Goal: Task Accomplishment & Management: Manage account settings

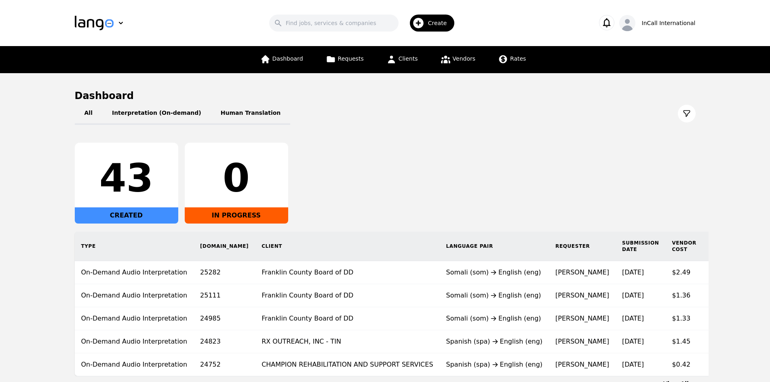
click at [694, 164] on div "43 CREATED 0 IN PROGRESS" at bounding box center [385, 183] width 621 height 81
click at [463, 56] on span "Vendors" at bounding box center [464, 58] width 23 height 6
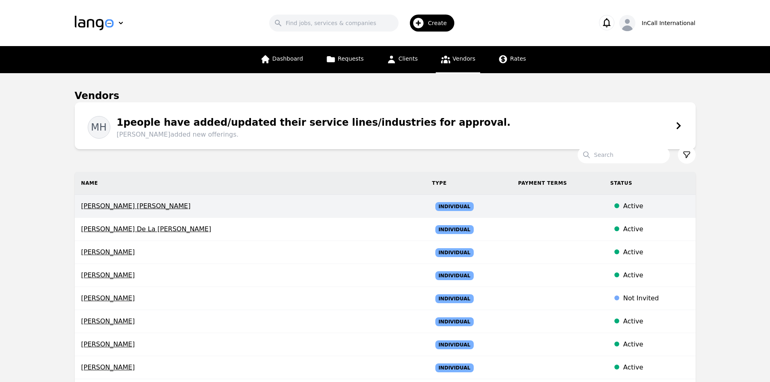
click at [611, 204] on div at bounding box center [617, 206] width 13 height 10
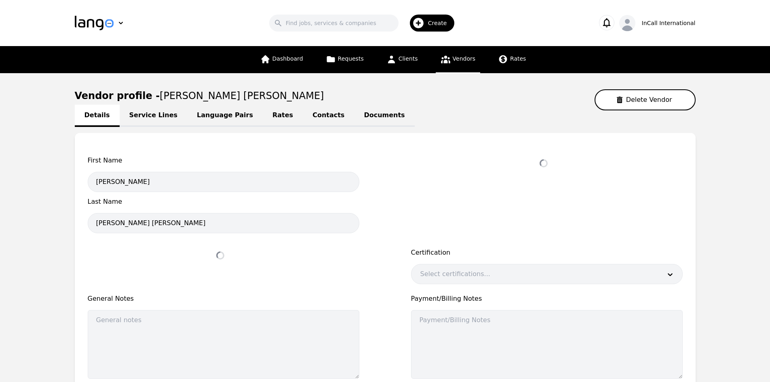
select select "active"
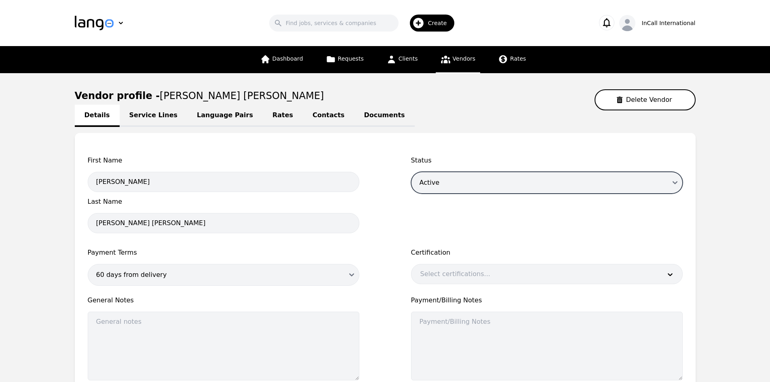
click at [663, 180] on select "Draft Active Disabled" at bounding box center [547, 183] width 272 height 22
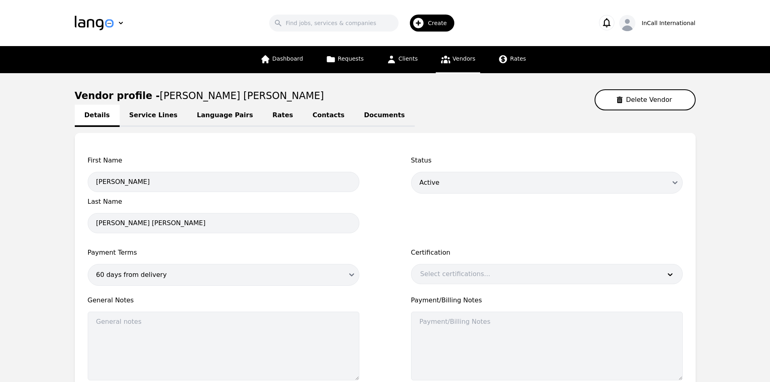
click at [386, 208] on div "First Name Victor Andres Last Name Bohorquez Napolitano Status Draft Active Dis…" at bounding box center [385, 271] width 595 height 230
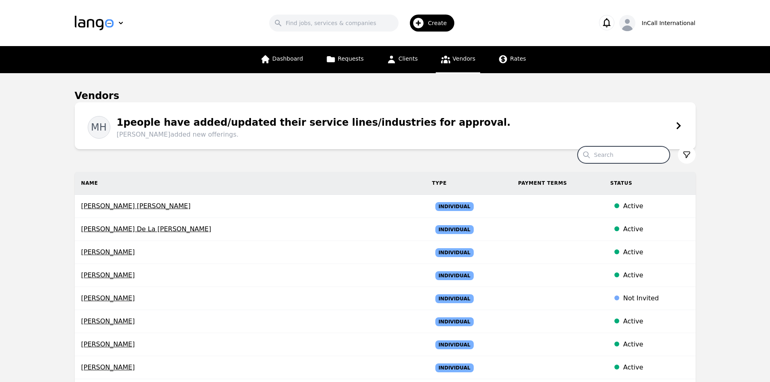
click at [614, 156] on input "Search" at bounding box center [624, 154] width 92 height 17
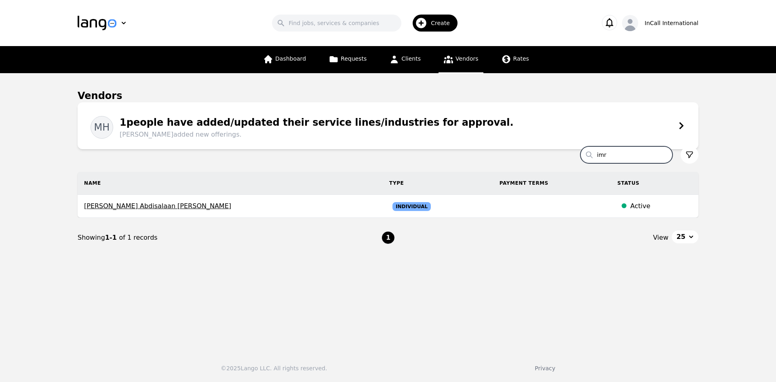
type input "imr"
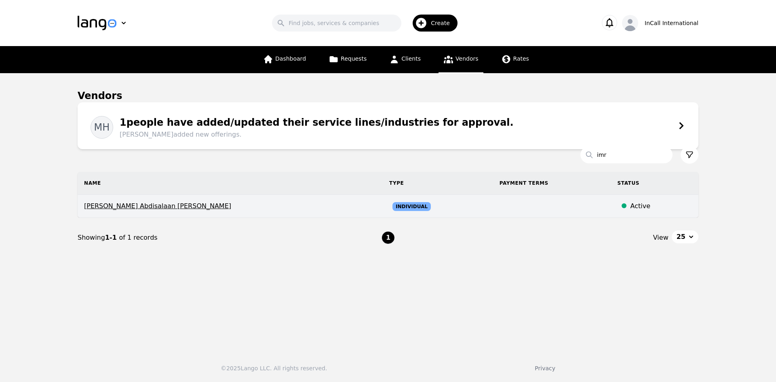
click at [393, 206] on span "Individual" at bounding box center [412, 206] width 38 height 9
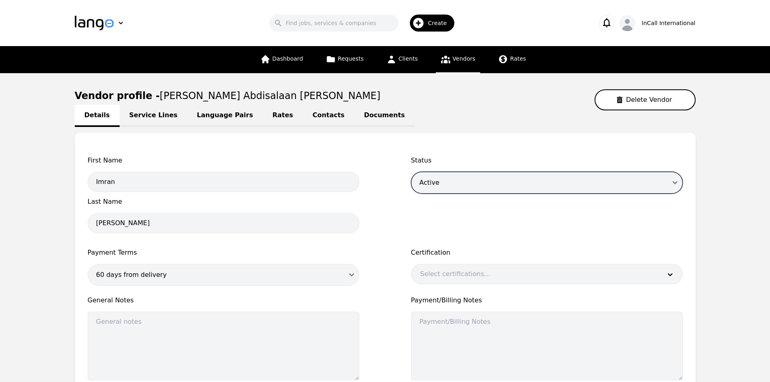
click at [673, 183] on select "Draft Active Disabled" at bounding box center [547, 183] width 272 height 22
select select "disabled"
click at [411, 172] on select "Draft Active Disabled" at bounding box center [547, 183] width 272 height 22
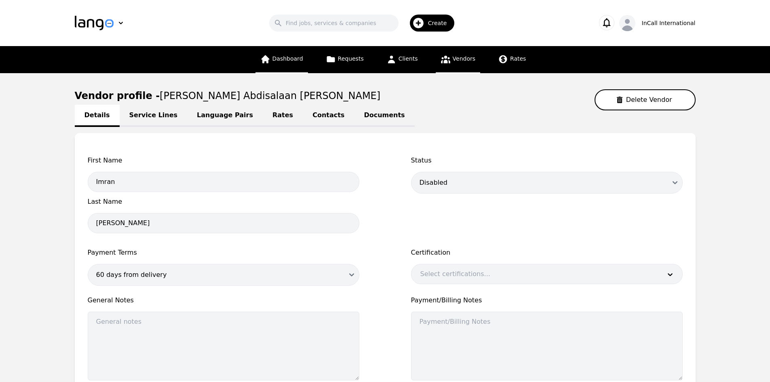
click at [288, 63] on link "Dashboard" at bounding box center [282, 59] width 53 height 27
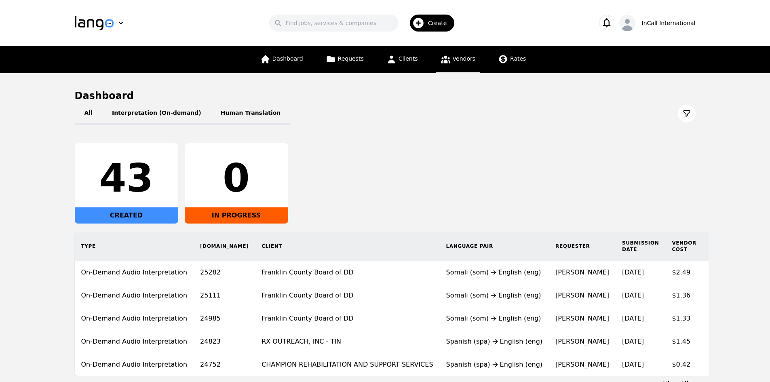
click at [463, 58] on span "Vendors" at bounding box center [464, 58] width 23 height 6
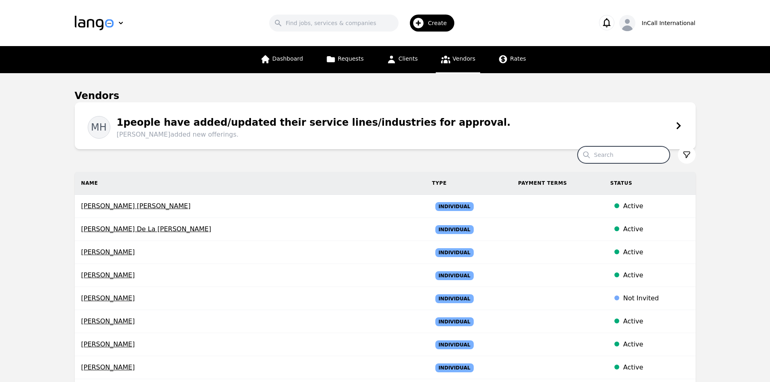
click at [616, 157] on input "Search" at bounding box center [624, 154] width 92 height 17
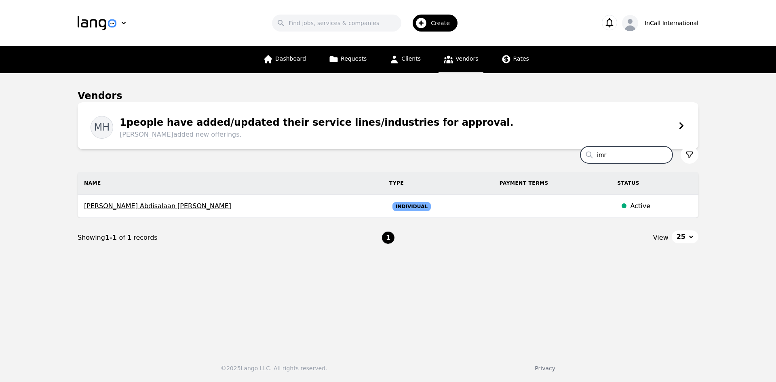
type input "imr"
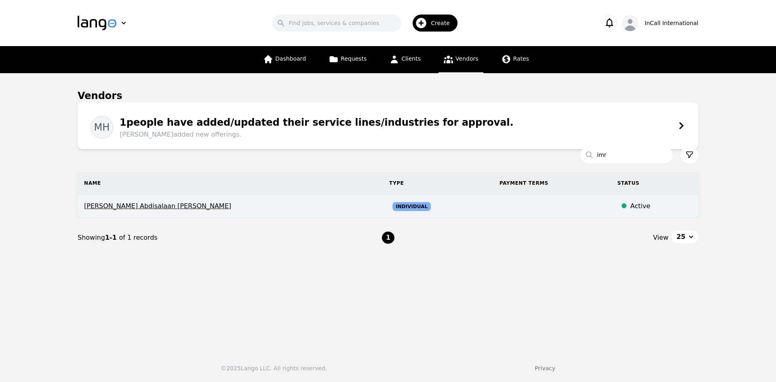
click at [631, 203] on div "Active" at bounding box center [661, 206] width 61 height 10
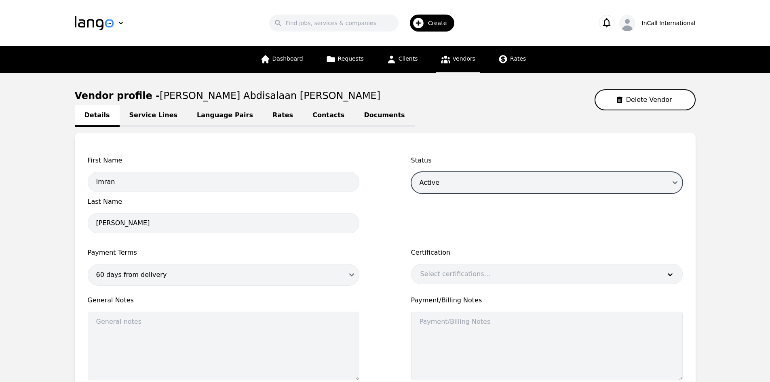
click at [565, 184] on select "Draft Active Disabled" at bounding box center [547, 183] width 272 height 22
select select "disabled"
click at [411, 172] on select "Draft Active Disabled" at bounding box center [547, 183] width 272 height 22
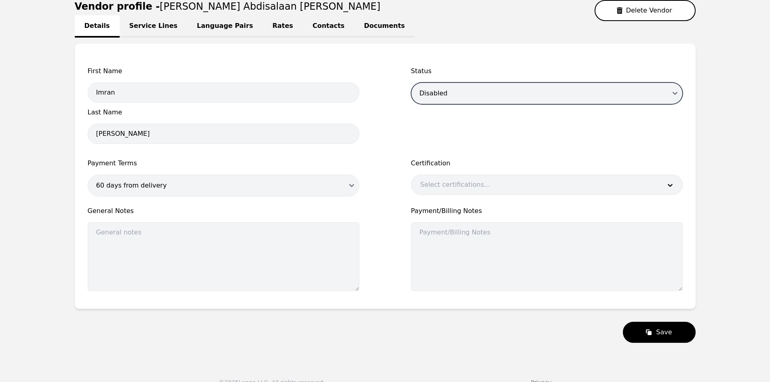
scroll to position [104, 0]
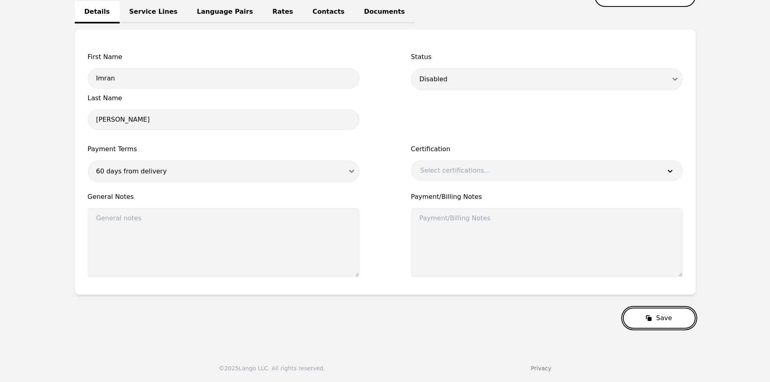
click at [669, 317] on button "Save" at bounding box center [659, 318] width 72 height 21
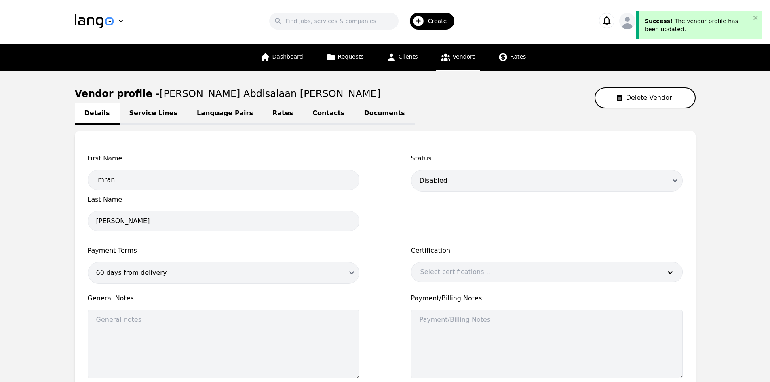
scroll to position [0, 0]
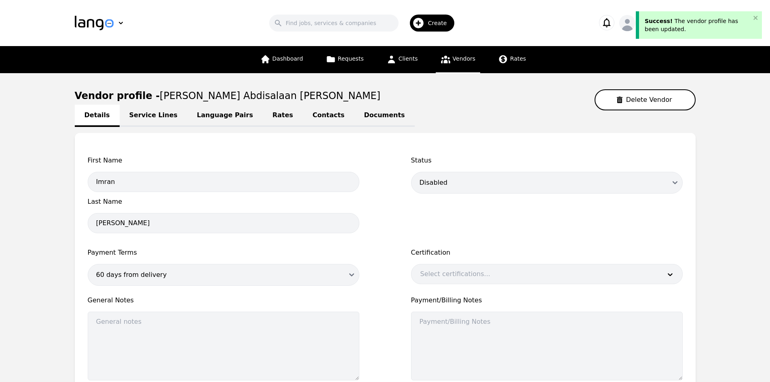
click at [464, 57] on span "Vendors" at bounding box center [464, 58] width 23 height 6
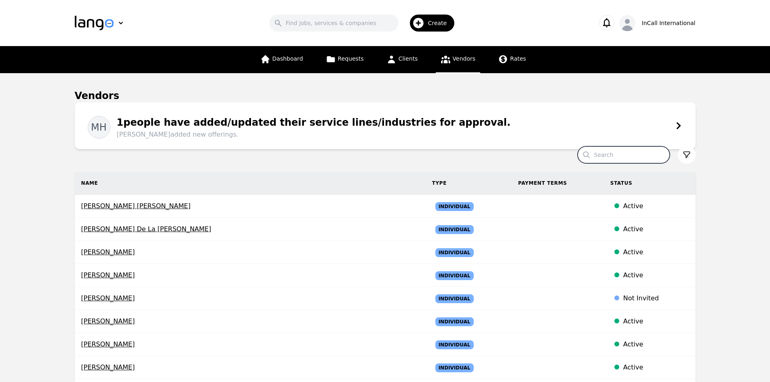
click at [616, 157] on input "Search" at bounding box center [624, 154] width 92 height 17
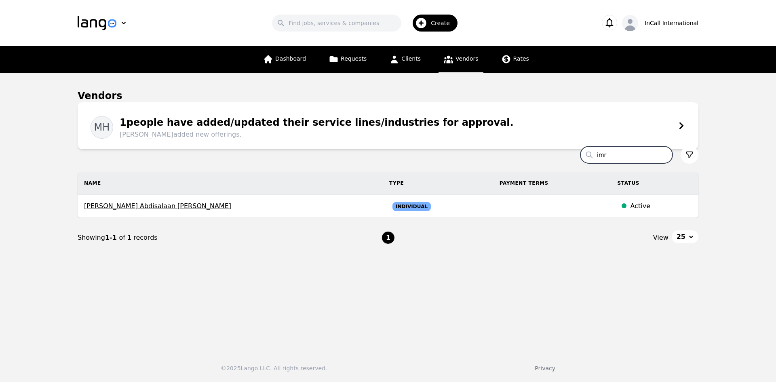
type input "imr"
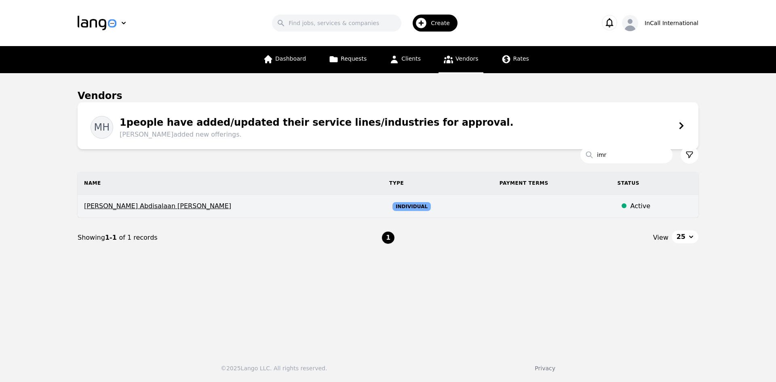
click at [618, 203] on div at bounding box center [624, 206] width 13 height 10
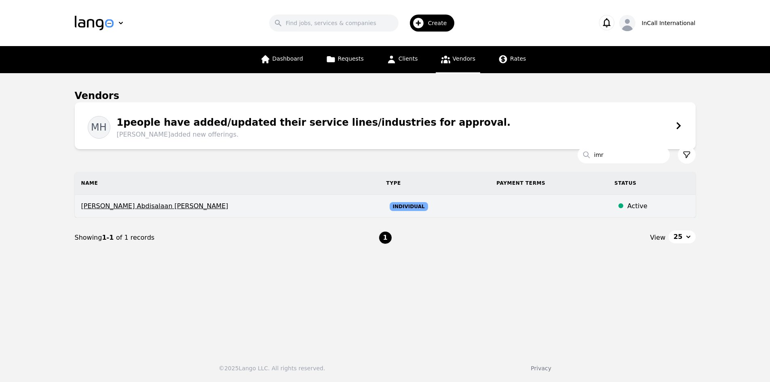
select select "active"
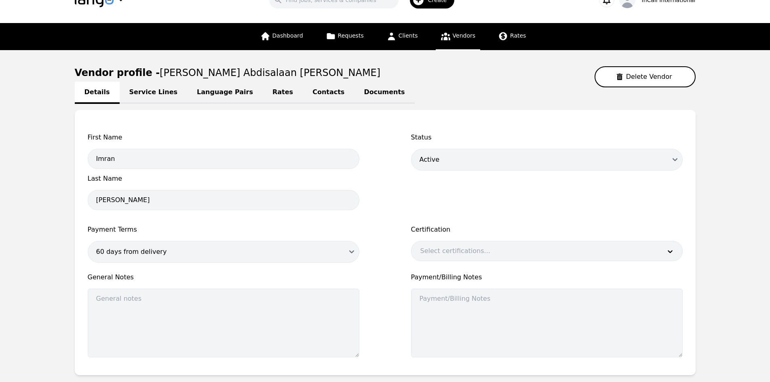
scroll to position [23, 0]
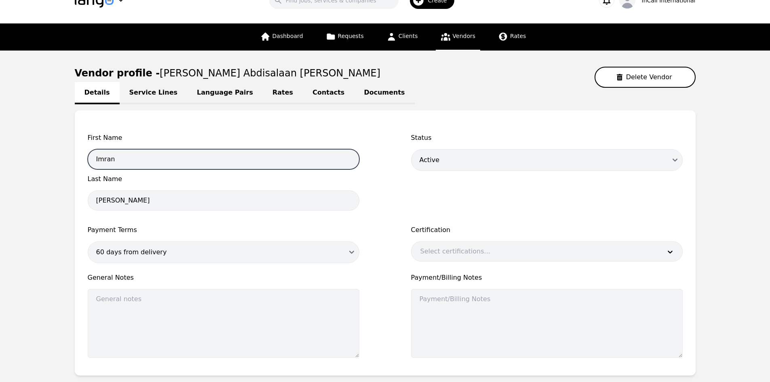
click at [223, 162] on input "Imran" at bounding box center [224, 159] width 272 height 20
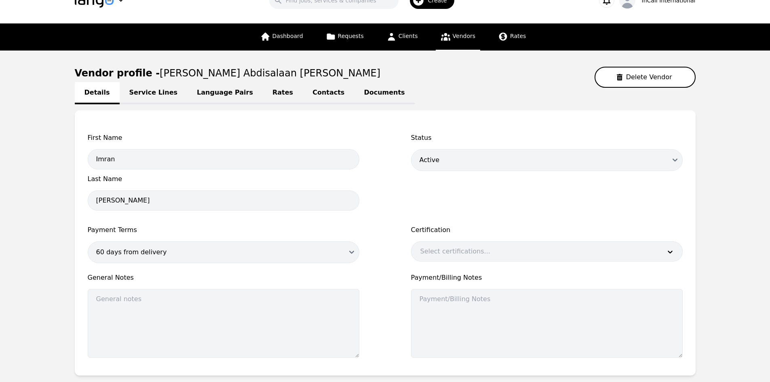
click at [396, 184] on div "First Name Imran Last Name Abdisalaan Muhumed Status Draft Active Disabled Paym…" at bounding box center [385, 248] width 595 height 230
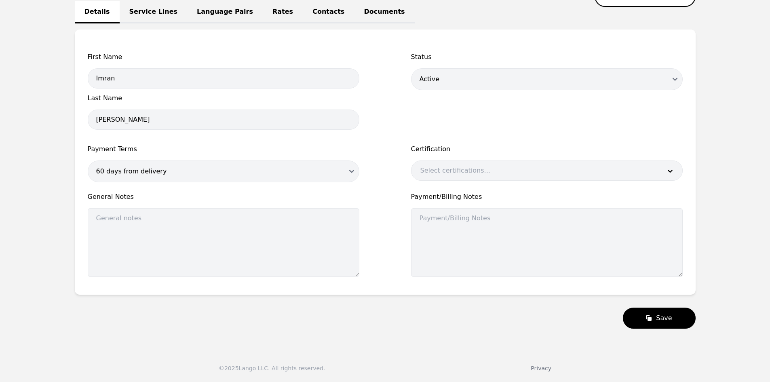
scroll to position [0, 0]
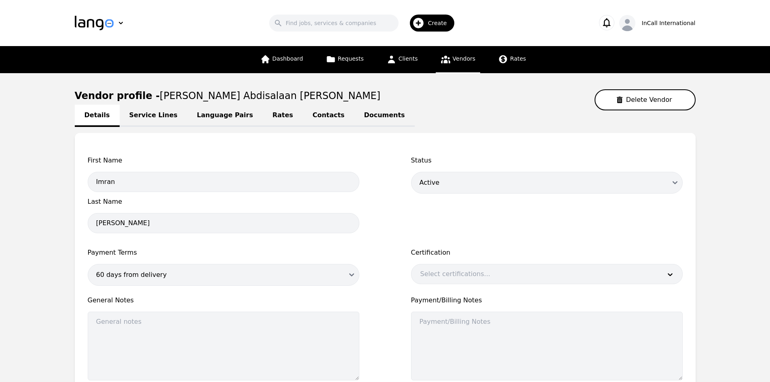
click at [206, 115] on link "Language Pairs" at bounding box center [225, 116] width 76 height 22
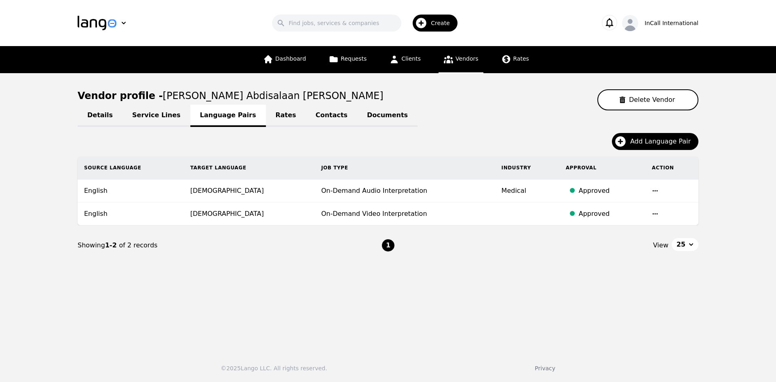
click at [652, 192] on icon "button" at bounding box center [655, 191] width 6 height 6
click at [629, 197] on button "Update" at bounding box center [631, 197] width 34 height 15
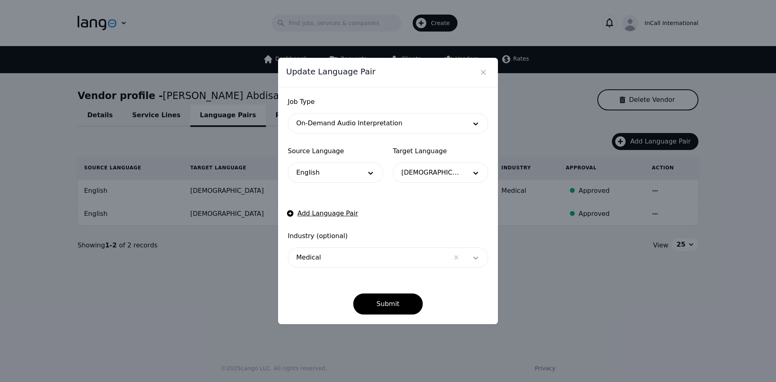
click at [475, 259] on icon at bounding box center [476, 258] width 8 height 8
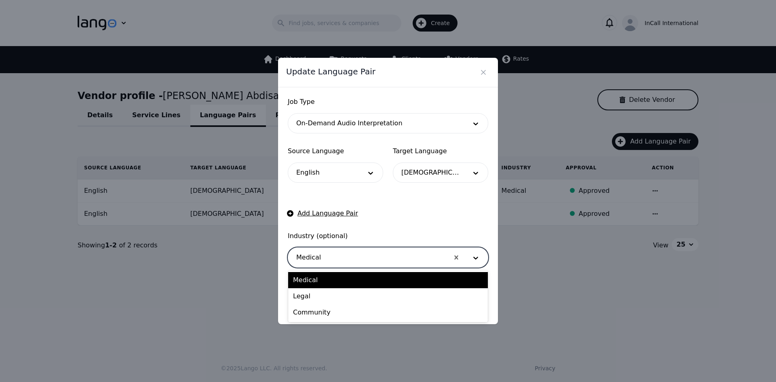
click at [447, 222] on form "Job Type On-Demand Audio Interpretation Source Language English Target Language…" at bounding box center [388, 206] width 201 height 218
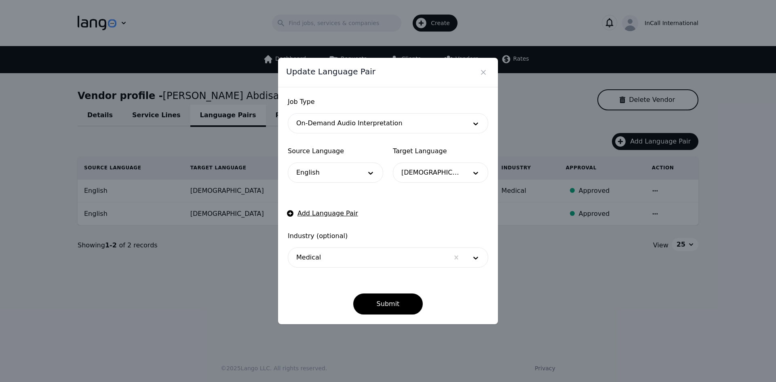
click at [538, 274] on div "Update Language Pair Job Type On-Demand Audio Interpretation Source Language En…" at bounding box center [388, 191] width 776 height 382
click at [478, 69] on button "Close" at bounding box center [483, 72] width 13 height 13
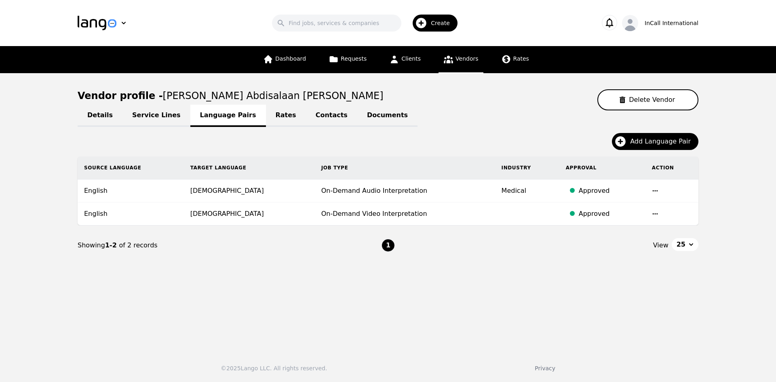
click at [648, 216] on td at bounding box center [672, 214] width 53 height 23
click at [652, 215] on icon "button" at bounding box center [655, 214] width 6 height 6
click at [496, 286] on main "Vendor profile - Imran Abdisalaan Muhumed Delete Vendor Details Service Lines L…" at bounding box center [388, 209] width 776 height 272
click at [463, 59] on span "Vendors" at bounding box center [467, 58] width 23 height 6
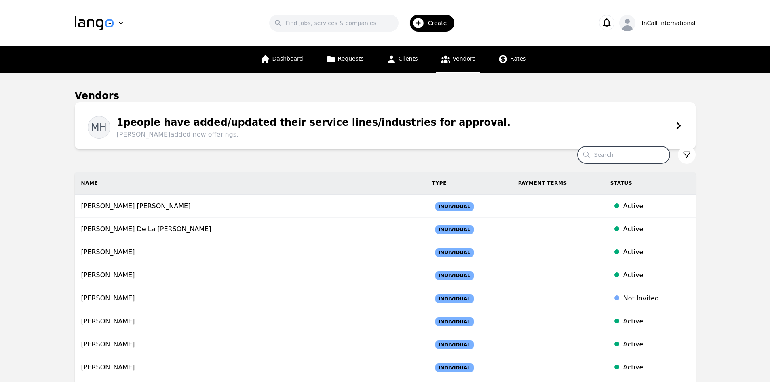
click at [616, 154] on input "Search" at bounding box center [624, 154] width 92 height 17
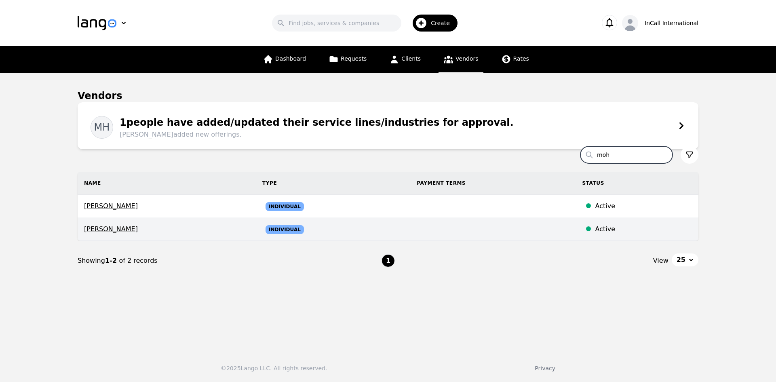
type input "moh"
click at [372, 230] on td "Individual" at bounding box center [333, 229] width 154 height 23
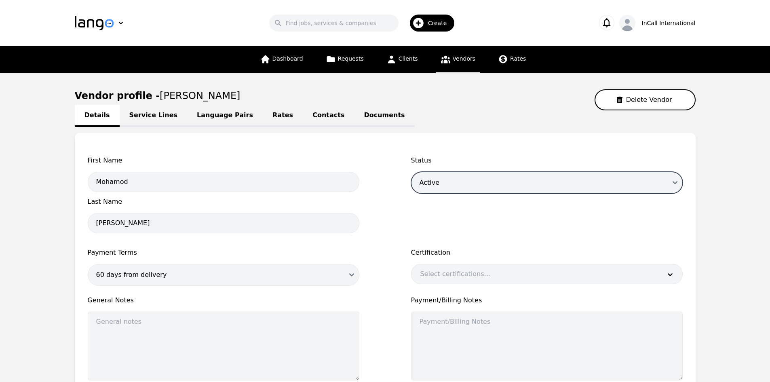
click at [584, 186] on select "Draft Active Disabled" at bounding box center [547, 183] width 272 height 22
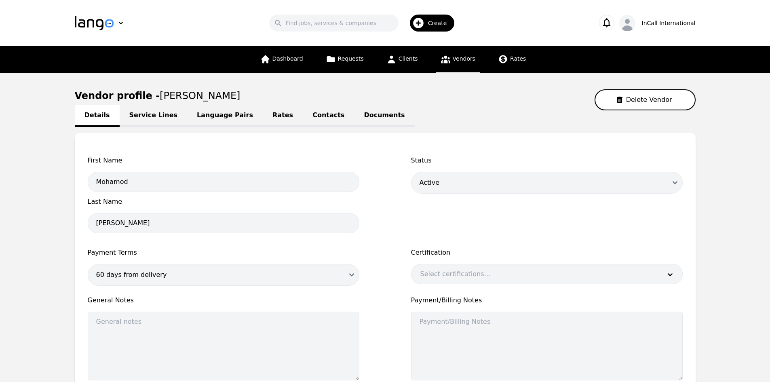
click at [433, 145] on div "First Name Mohamod Last Name Hassan Status Draft Active Disabled Payment Terms …" at bounding box center [385, 265] width 621 height 265
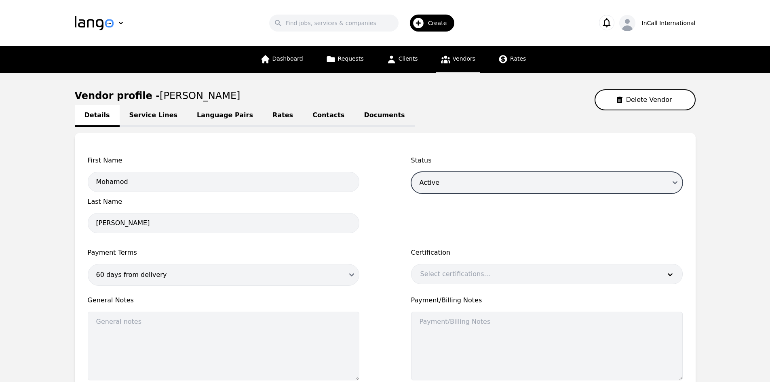
click at [456, 185] on select "Draft Active Disabled" at bounding box center [547, 183] width 272 height 22
select select "disabled"
click at [411, 172] on select "Draft Active Disabled" at bounding box center [547, 183] width 272 height 22
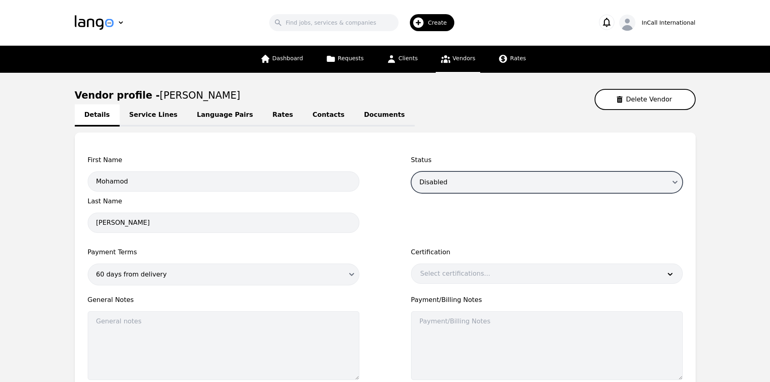
scroll to position [104, 0]
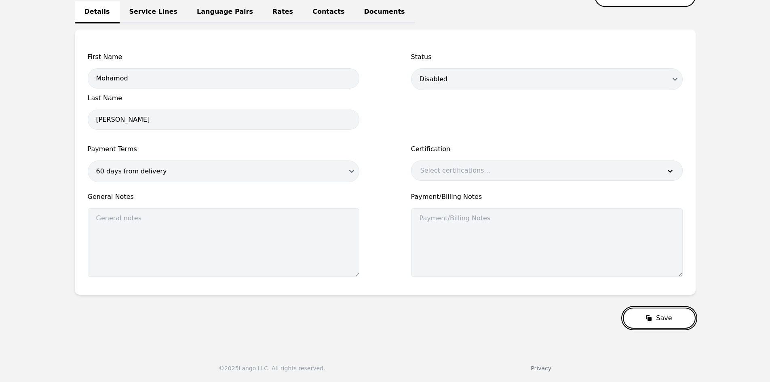
click at [639, 319] on button "Save" at bounding box center [659, 318] width 72 height 21
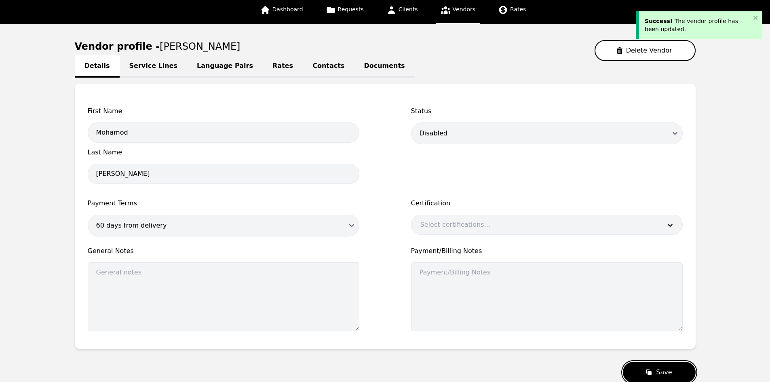
scroll to position [0, 0]
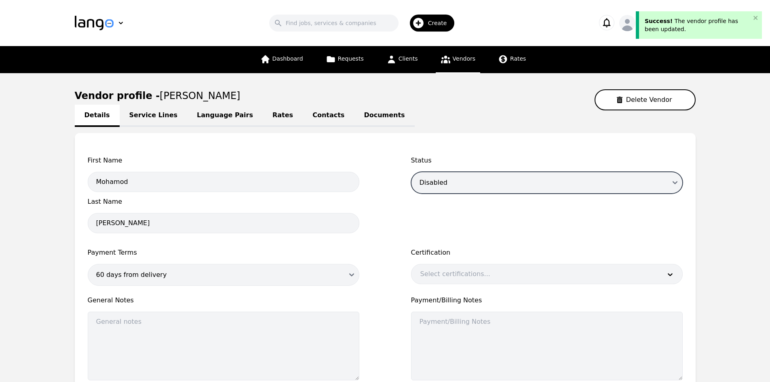
click at [478, 185] on select "Draft Active Disabled" at bounding box center [547, 183] width 272 height 22
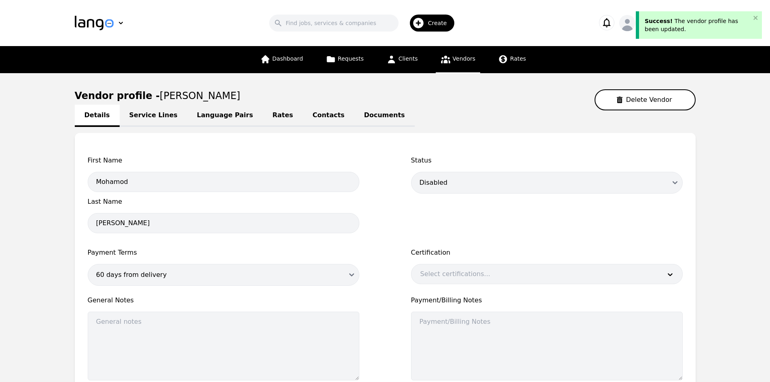
click at [370, 192] on div "First Name Mohamod Last Name Hassan Status Draft Active Disabled Payment Terms …" at bounding box center [385, 271] width 595 height 230
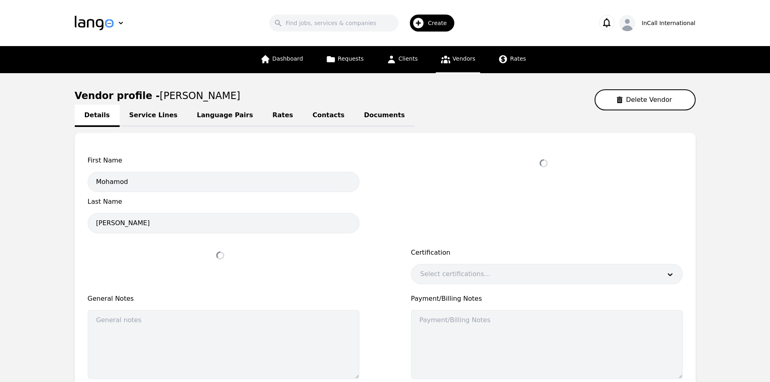
select select "active"
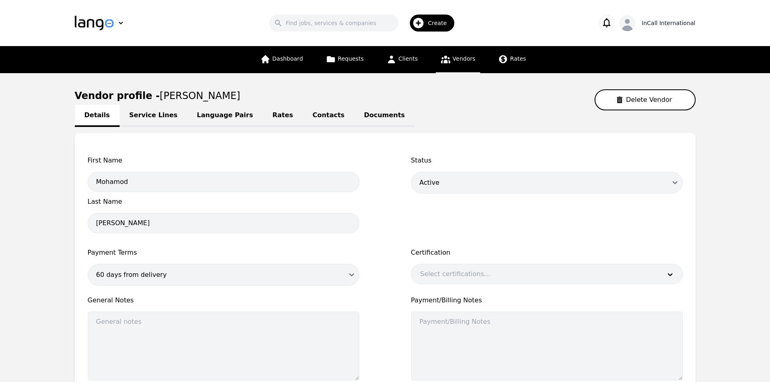
click at [636, 25] on icon "button" at bounding box center [628, 25] width 16 height 16
click at [640, 67] on p "Log out" at bounding box center [643, 71] width 21 height 8
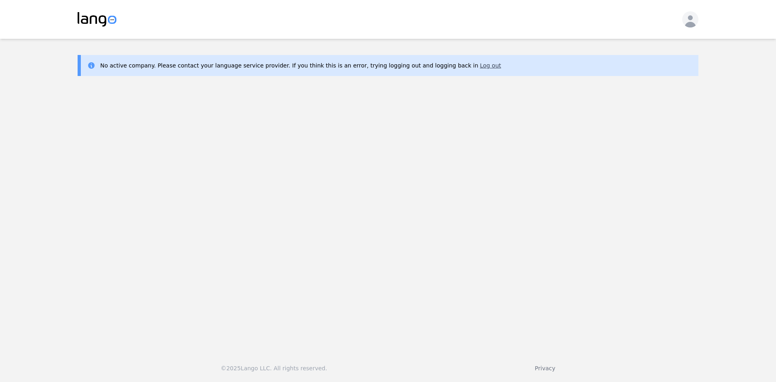
click at [480, 68] on button "Log out" at bounding box center [490, 65] width 21 height 8
click at [690, 20] on icon "button" at bounding box center [691, 21] width 16 height 16
click at [641, 45] on p "Log out" at bounding box center [646, 46] width 21 height 8
click at [480, 66] on button "Log out" at bounding box center [490, 65] width 21 height 8
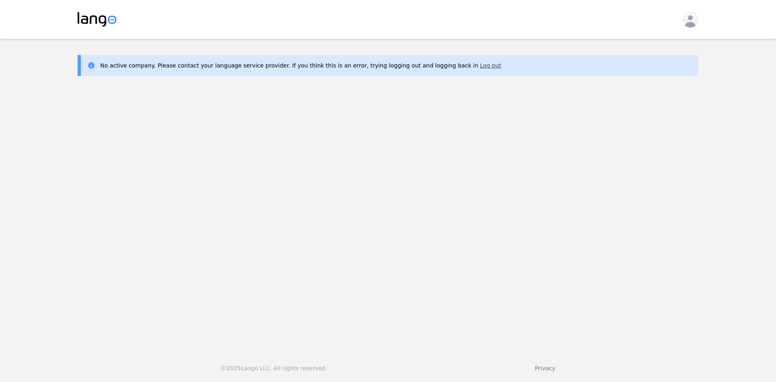
click at [480, 68] on button "Log out" at bounding box center [490, 65] width 21 height 8
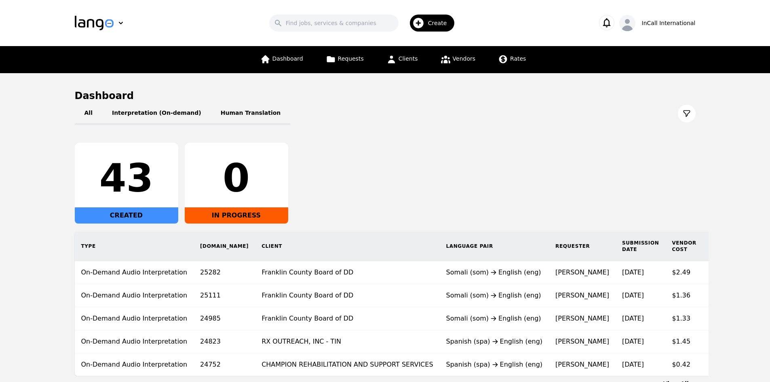
click at [713, 164] on main "Dashboard All Interpretation (On-demand) Human Translation 43 CREATED 0 IN PROG…" at bounding box center [385, 238] width 770 height 331
